Goal: Task Accomplishment & Management: Use online tool/utility

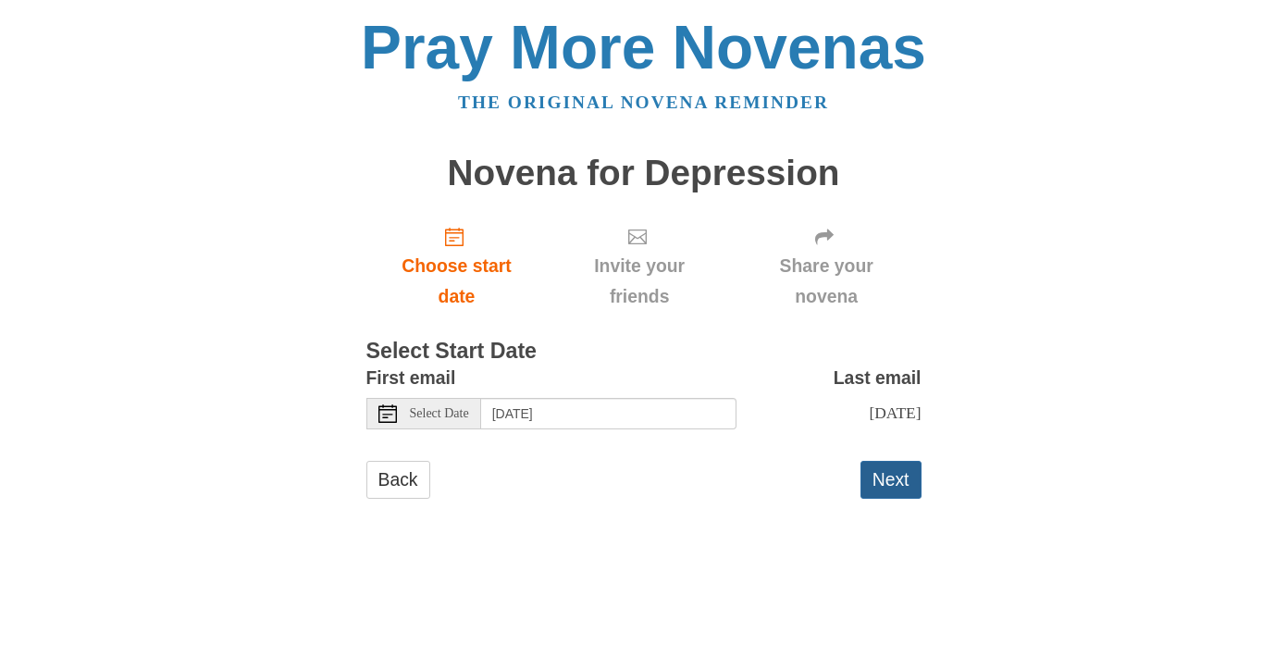
click at [885, 471] on button "Next" at bounding box center [891, 480] width 61 height 38
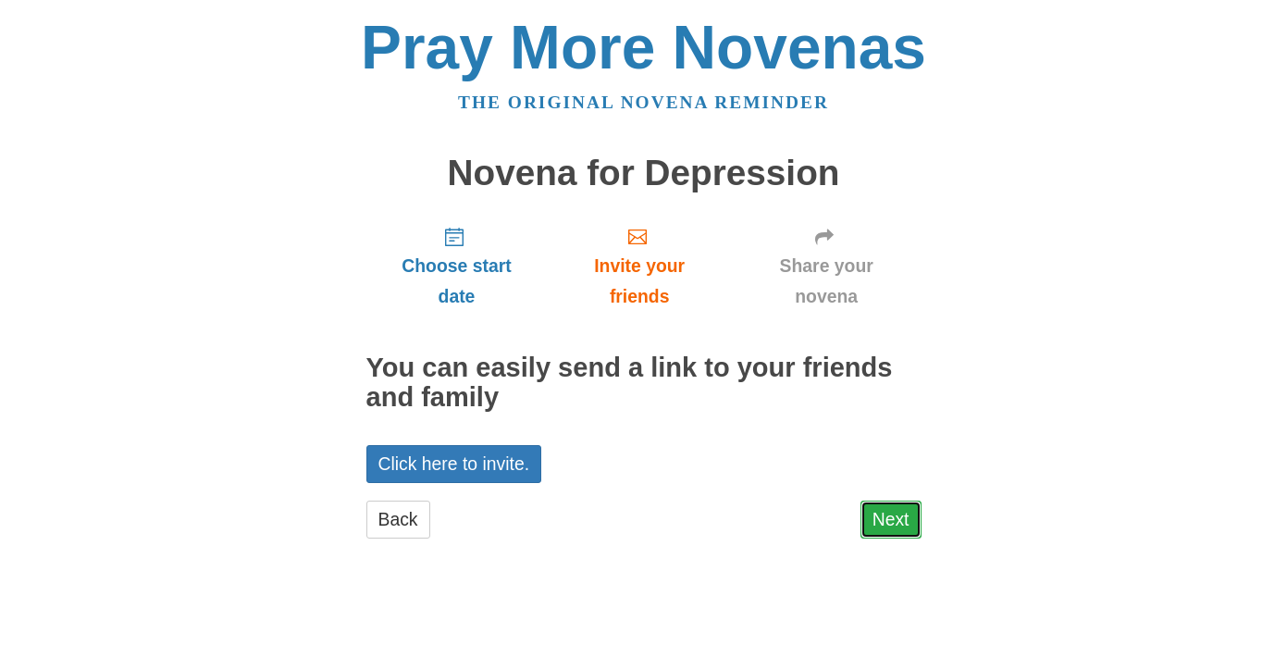
click at [891, 532] on link "Next" at bounding box center [891, 520] width 61 height 38
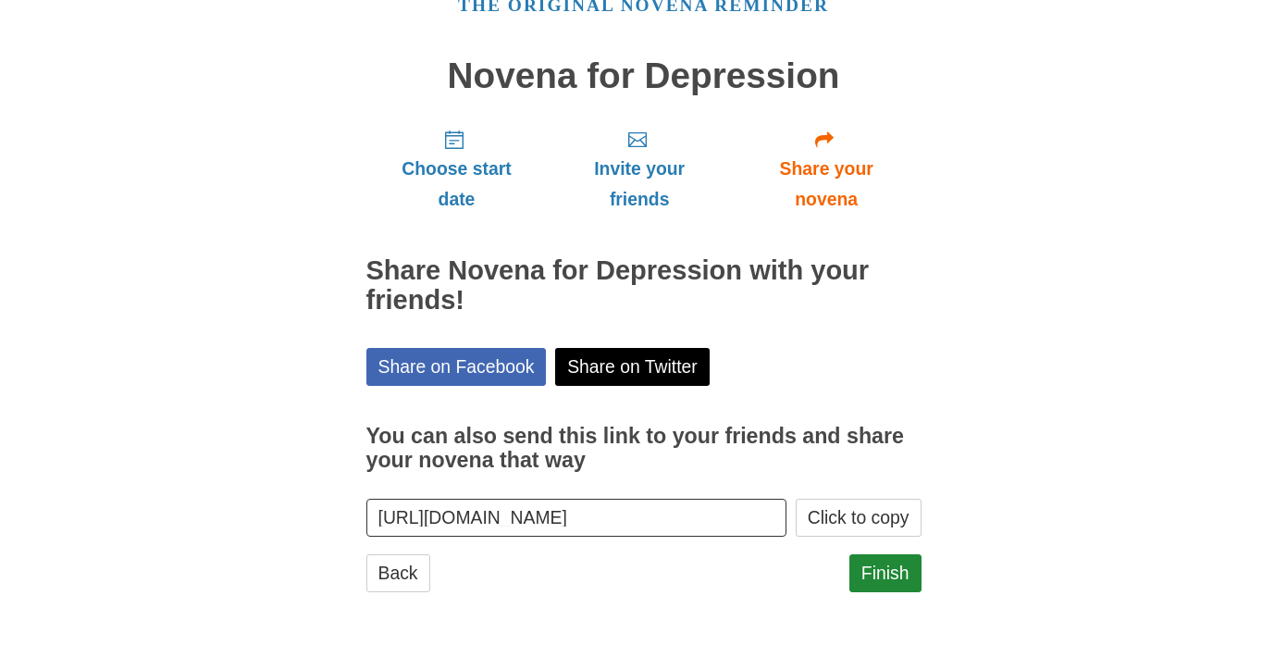
scroll to position [98, 0]
click at [879, 555] on link "Finish" at bounding box center [886, 572] width 72 height 38
